Goal: Find specific page/section: Find specific page/section

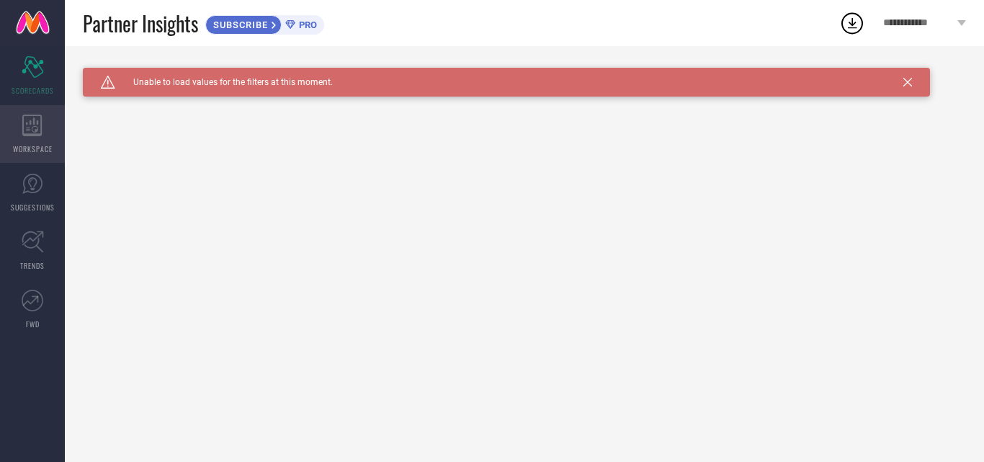
click at [35, 108] on div "WORKSPACE" at bounding box center [32, 134] width 65 height 58
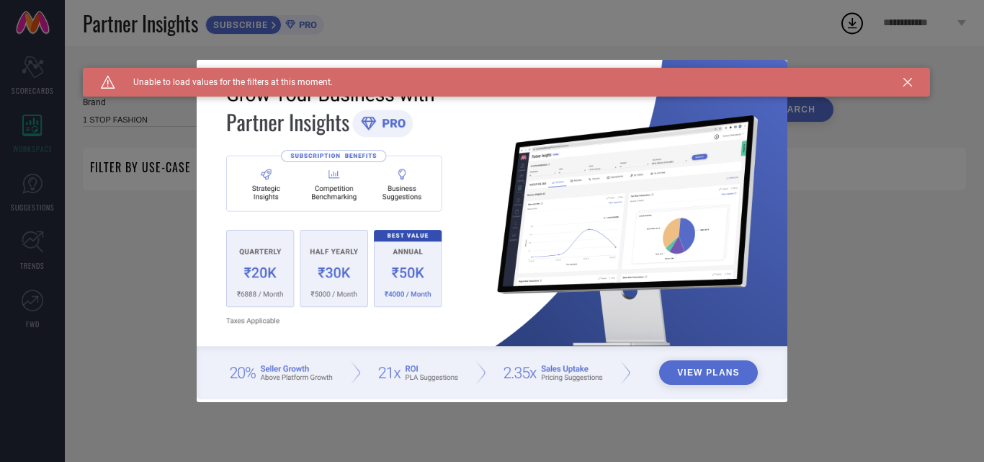
type input "1 STOP FASHION"
type input "All"
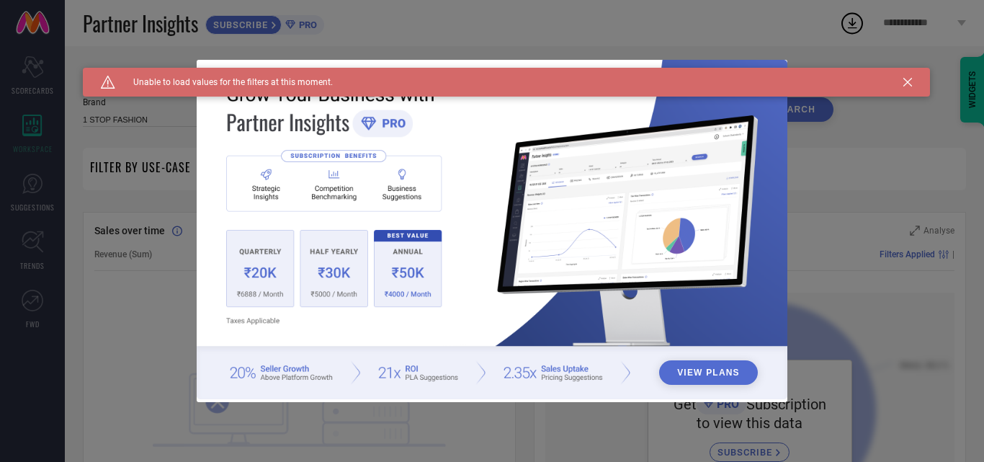
click at [910, 85] on icon at bounding box center [907, 82] width 9 height 9
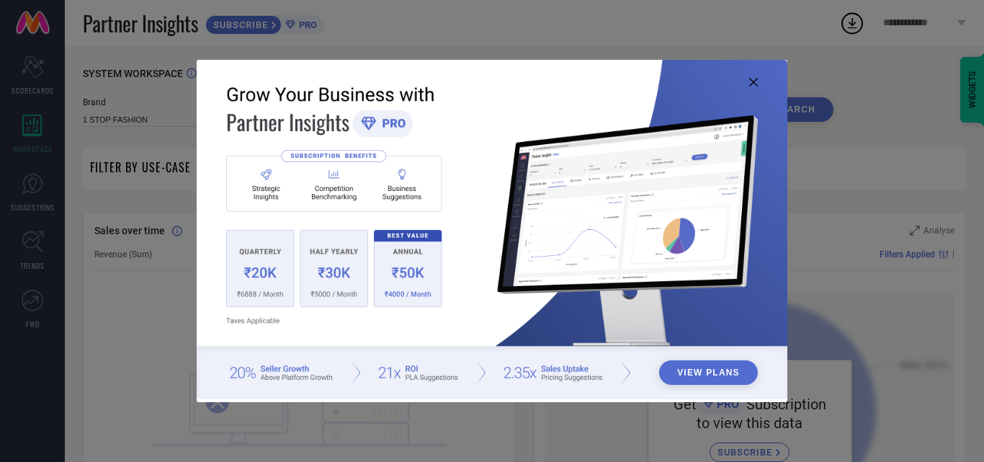
click at [749, 84] on icon at bounding box center [753, 82] width 9 height 9
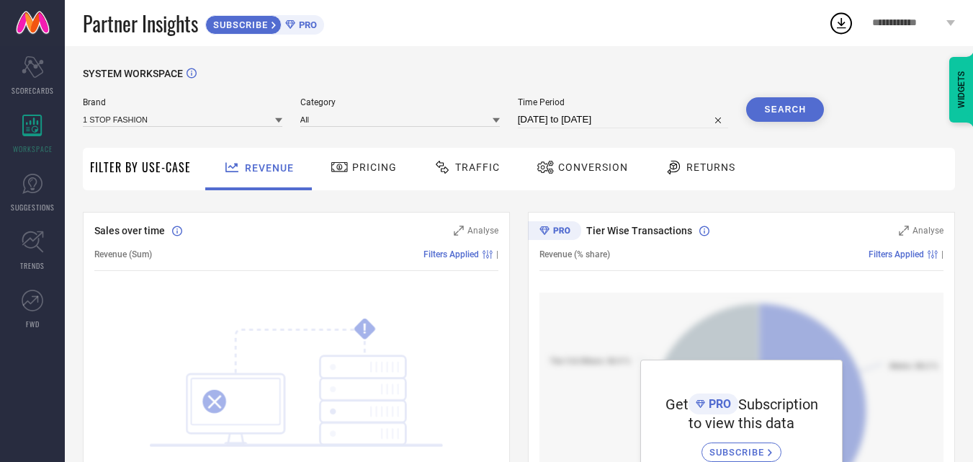
click at [368, 171] on span "Pricing" at bounding box center [374, 167] width 45 height 12
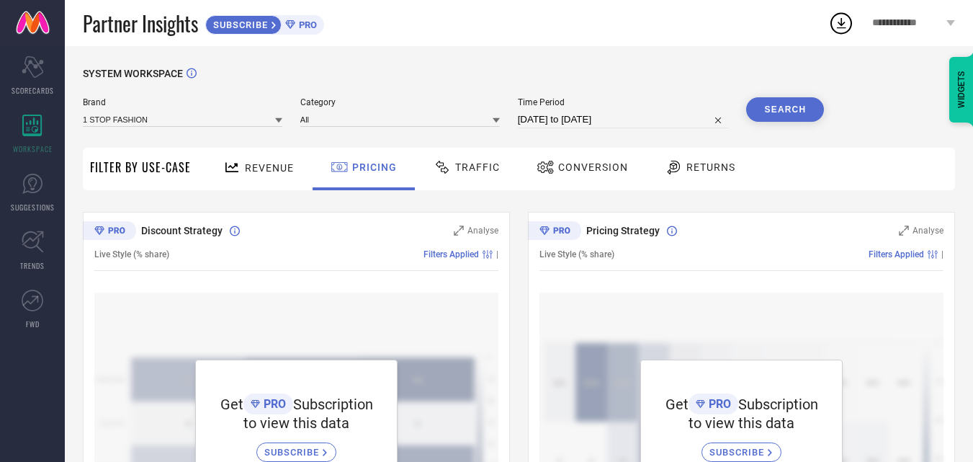
click at [280, 173] on span "Revenue" at bounding box center [269, 168] width 49 height 12
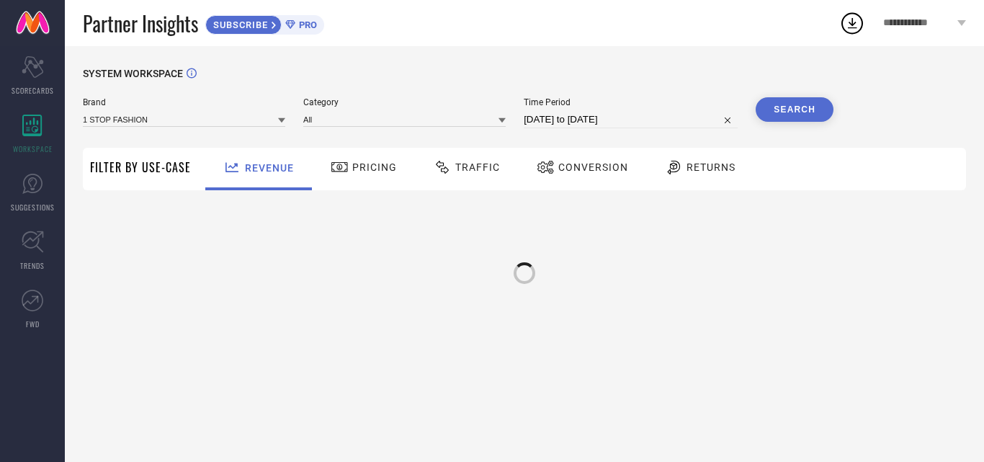
click at [371, 166] on span "Pricing" at bounding box center [374, 167] width 45 height 12
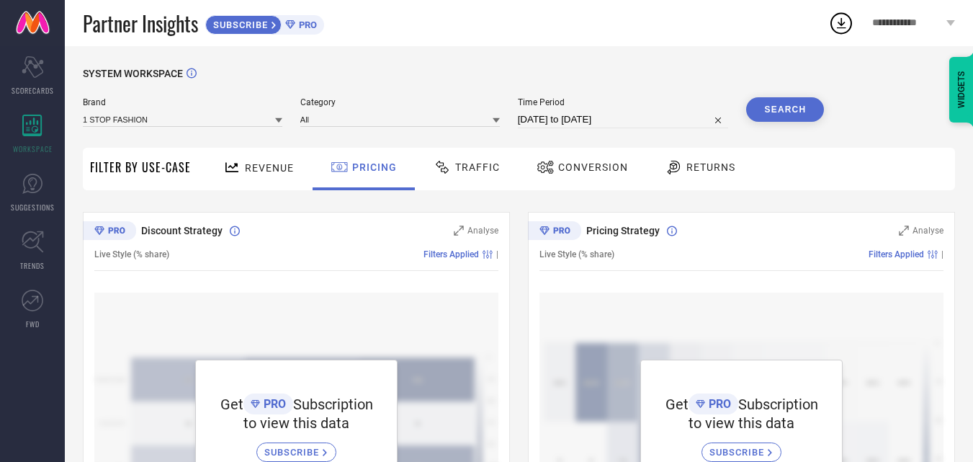
click at [455, 173] on span "Traffic" at bounding box center [477, 167] width 45 height 12
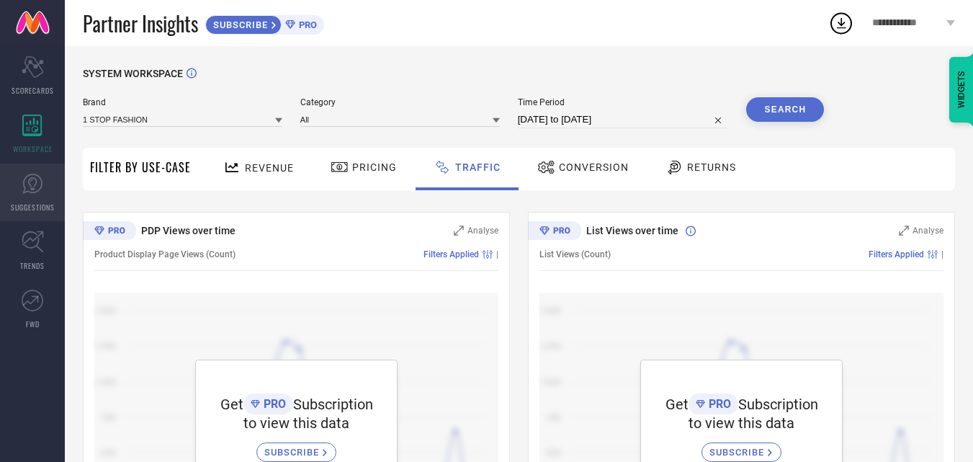
click at [41, 200] on link "SUGGESTIONS" at bounding box center [32, 192] width 65 height 58
